Goal: Task Accomplishment & Management: Use online tool/utility

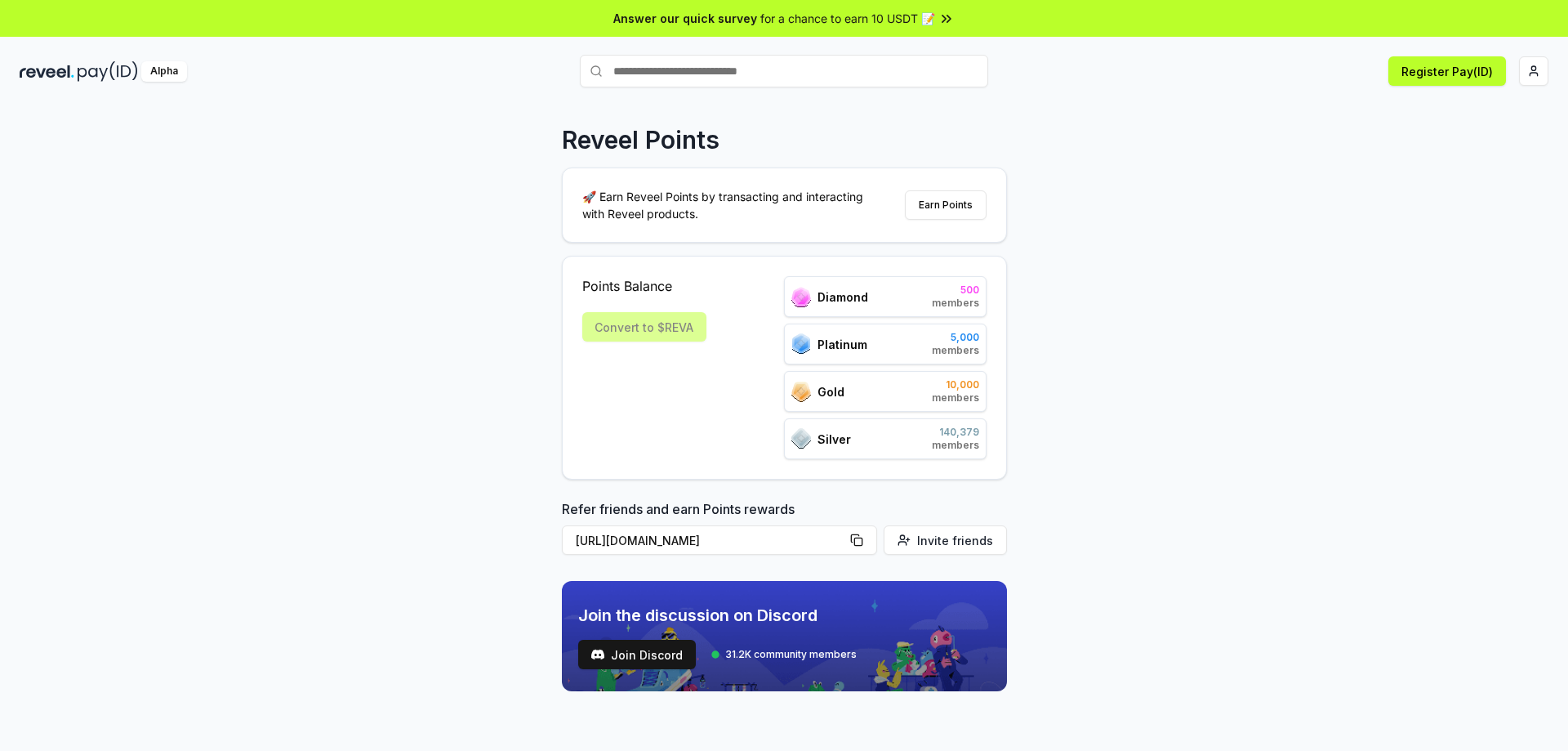
click at [672, 328] on div "Convert to $REVA" at bounding box center [644, 327] width 124 height 30
click at [1531, 60] on html "Answer our quick survey for a chance to earn 10 USDT 📝 Alpha Register Pay(ID) R…" at bounding box center [784, 376] width 1568 height 751
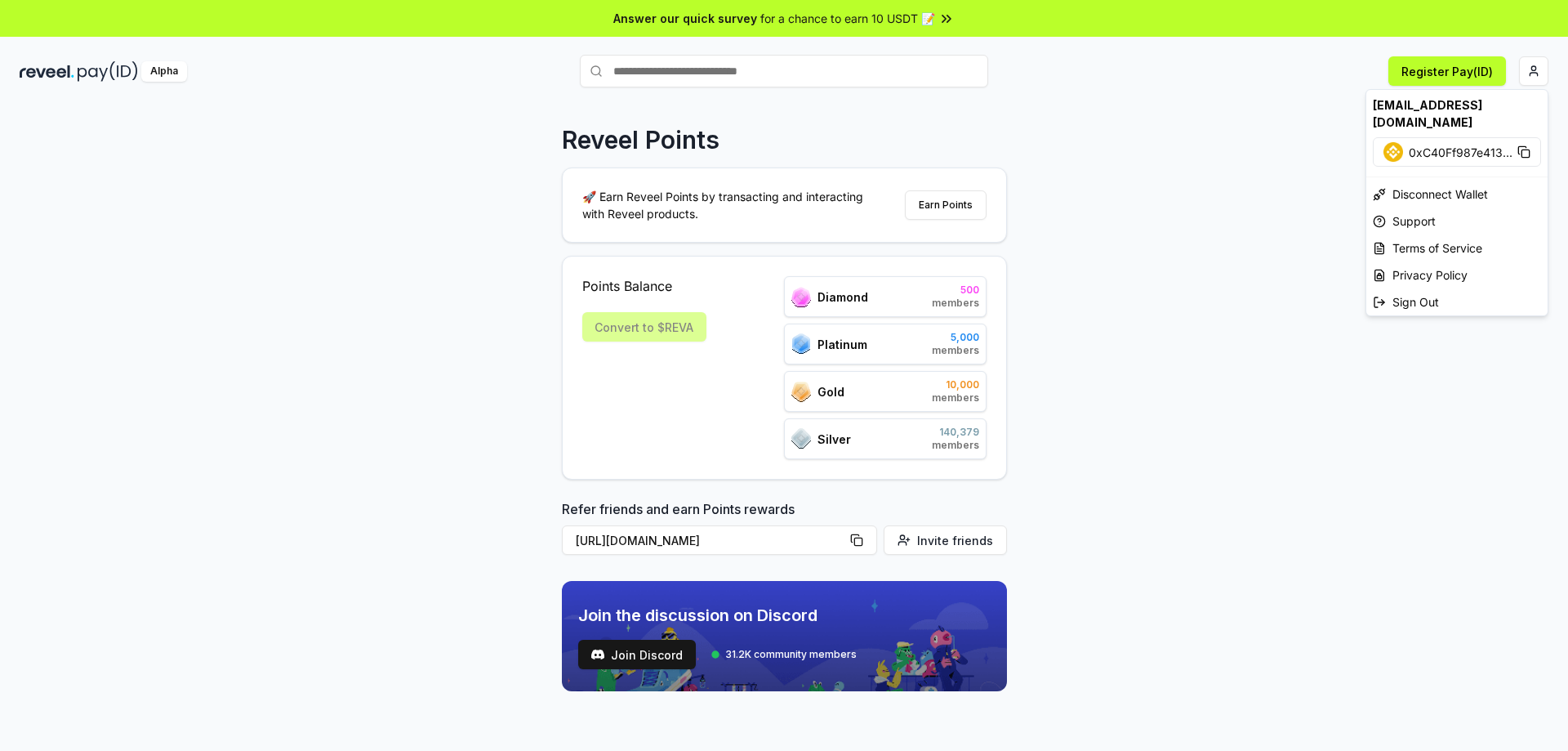
click at [1265, 241] on html "Answer our quick survey for a chance to earn 10 USDT 📝 Alpha Register Pay(ID) R…" at bounding box center [784, 376] width 1568 height 751
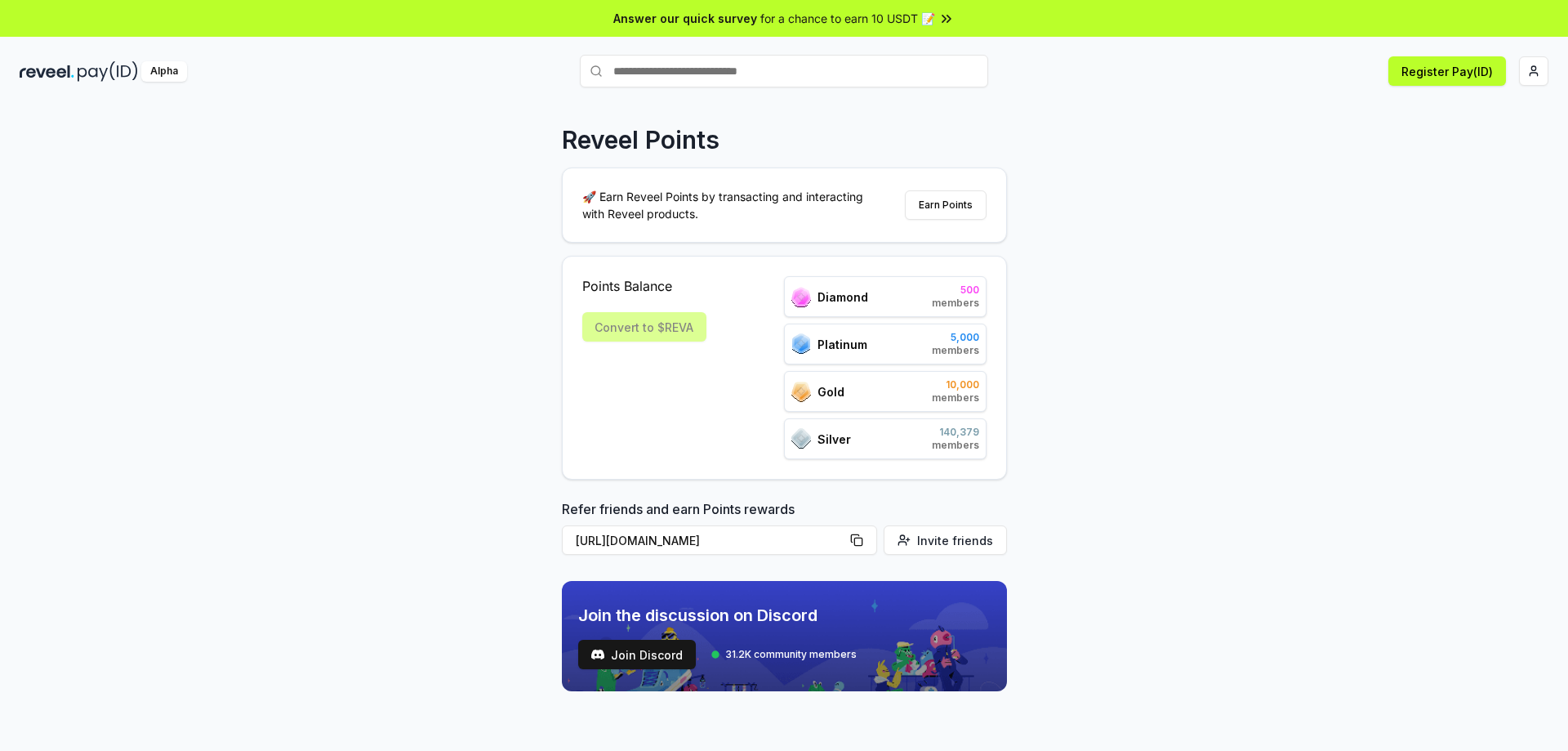
click at [675, 325] on div "Convert to $REVA" at bounding box center [644, 327] width 124 height 30
click at [892, 301] on div "Diamond 500 members" at bounding box center [885, 296] width 203 height 41
